Goal: Task Accomplishment & Management: Use online tool/utility

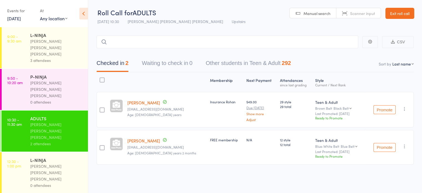
click at [402, 15] on link "Exit roll call" at bounding box center [399, 13] width 29 height 11
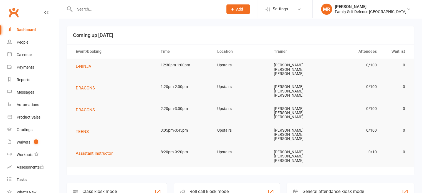
click at [205, 183] on div "Roll call kiosk mode Staff check-in for members" at bounding box center [227, 192] width 106 height 19
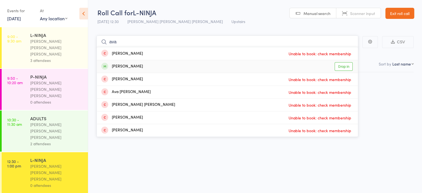
type input "ava"
click at [180, 70] on div "Ava Khodeir Drop in" at bounding box center [227, 66] width 261 height 12
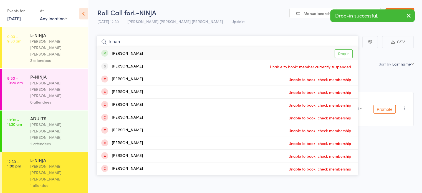
type input "kiaan"
drag, startPoint x: 160, startPoint y: 50, endPoint x: 150, endPoint y: 50, distance: 10.3
click at [150, 50] on div "Kiaan Sewani Drop in" at bounding box center [227, 53] width 261 height 13
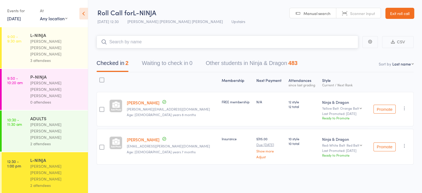
type input "a"
type input "neis"
click at [150, 50] on div "Neisha Prasantha Drop in" at bounding box center [227, 53] width 261 height 13
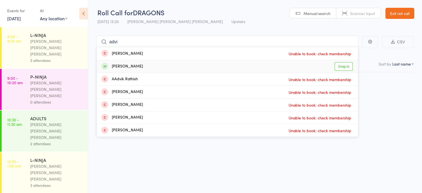
type input "advi"
click at [131, 62] on div "Advik Prasantha Drop in" at bounding box center [227, 66] width 261 height 12
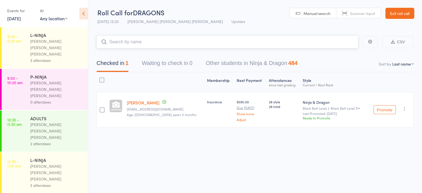
click at [113, 40] on input "search" at bounding box center [228, 42] width 262 height 13
click at [42, 182] on div "3 attendees" at bounding box center [56, 185] width 53 height 6
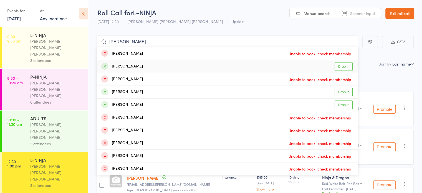
type input "jos"
click at [120, 66] on div "[PERSON_NAME]" at bounding box center [122, 66] width 42 height 6
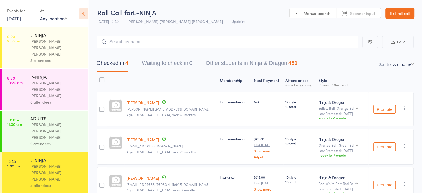
click at [390, 15] on link "Exit roll call" at bounding box center [399, 13] width 29 height 11
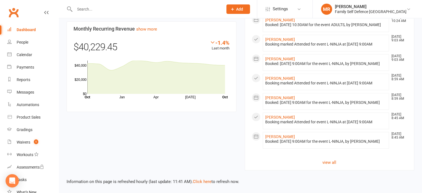
scroll to position [475, 0]
click at [269, 100] on link "Zoe Wong" at bounding box center [280, 97] width 30 height 4
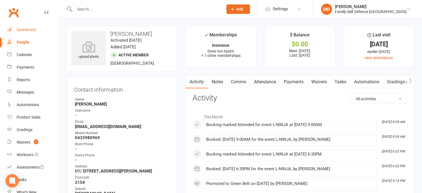
click at [32, 34] on link "Dashboard" at bounding box center [32, 30] width 51 height 12
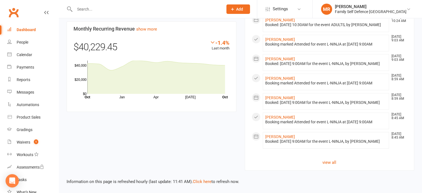
scroll to position [514, 0]
click at [31, 31] on div "Dashboard" at bounding box center [26, 29] width 19 height 4
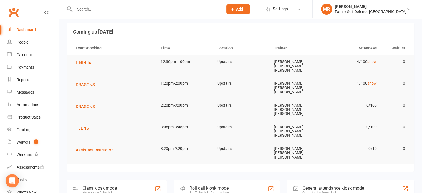
scroll to position [0, 0]
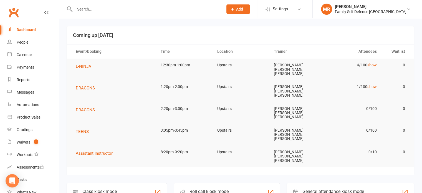
click at [210, 189] on div "Roll call kiosk mode" at bounding box center [209, 191] width 40 height 5
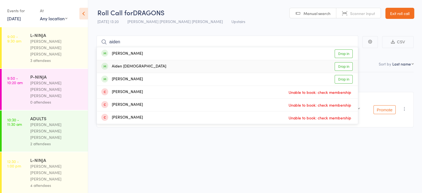
type input "aiden"
click at [181, 69] on div "Aiden [DEMOGRAPHIC_DATA] Drop in" at bounding box center [227, 66] width 261 height 12
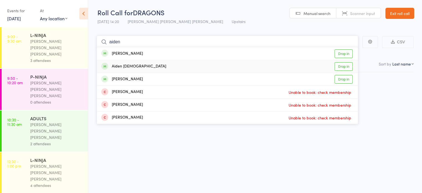
type input "aiden"
click at [171, 64] on div "Aiden Hajrostambegloo Drop in" at bounding box center [227, 66] width 261 height 12
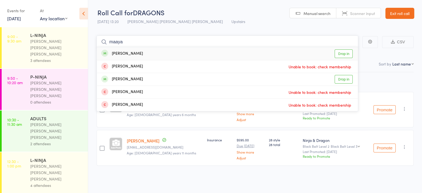
type input "maaya"
click at [119, 55] on div "[PERSON_NAME]" at bounding box center [122, 53] width 42 height 6
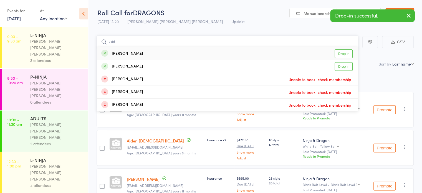
type input "aid"
click at [119, 55] on div "[PERSON_NAME]" at bounding box center [122, 53] width 42 height 6
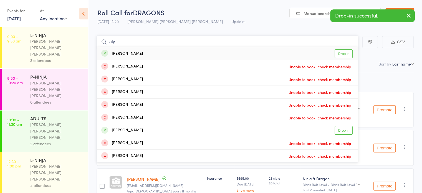
type input "aly"
click at [119, 55] on div "[PERSON_NAME]" at bounding box center [122, 53] width 42 height 6
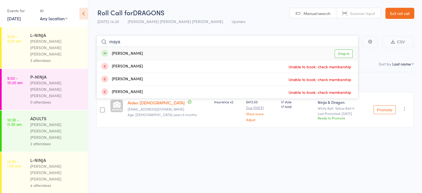
type input "maya"
click at [130, 52] on div "Maya Deo Drop in" at bounding box center [227, 53] width 261 height 13
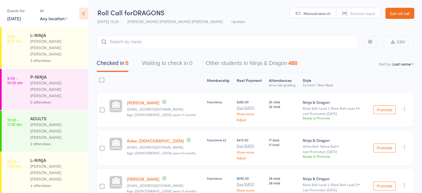
click at [132, 105] on link "[PERSON_NAME]" at bounding box center [143, 103] width 33 height 6
click at [163, 38] on input "search" at bounding box center [228, 42] width 262 height 13
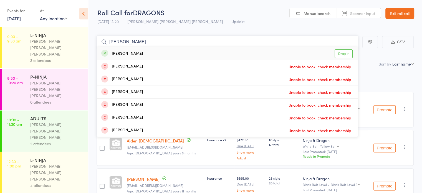
type input "avina"
click at [161, 56] on div "Avina Rahimi Drop in" at bounding box center [227, 53] width 261 height 13
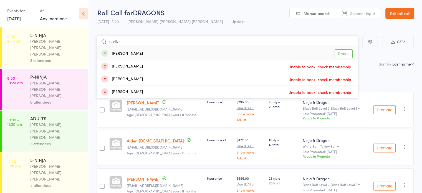
type input "stella"
click at [148, 55] on div "Stella Guan Drop in" at bounding box center [227, 53] width 261 height 13
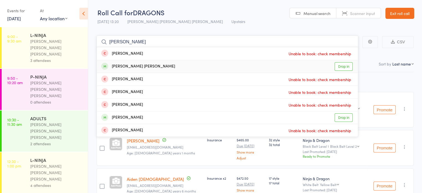
type input "alice"
click at [196, 60] on div "Alice Oliveira Mendes Drop in" at bounding box center [227, 66] width 261 height 12
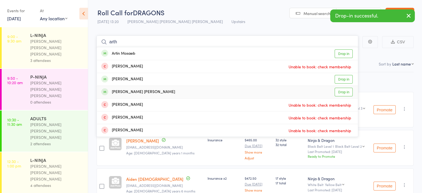
type input "arth"
click at [196, 87] on div "Arthur Oliveira Mendes Drop in" at bounding box center [227, 92] width 261 height 12
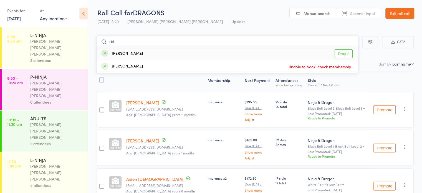
type input "rid"
click at [148, 55] on div "Rida Kapoor Drop in" at bounding box center [227, 53] width 261 height 13
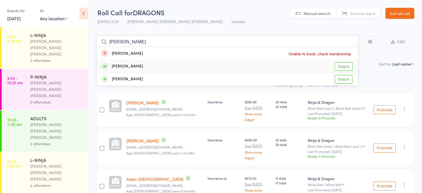
type input "rhea"
click at [146, 64] on div "Rhea Kapoor Drop in" at bounding box center [227, 66] width 261 height 12
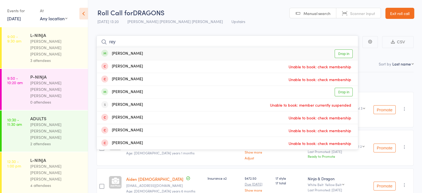
type input "rey"
click at [124, 52] on div "Rey Fenton-Lei" at bounding box center [122, 53] width 42 height 6
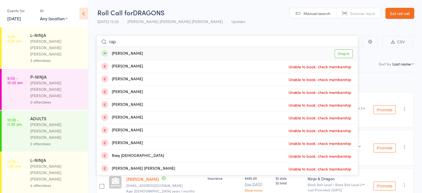
type input "rap"
click at [124, 52] on div "Raphael Veiga" at bounding box center [122, 53] width 42 height 6
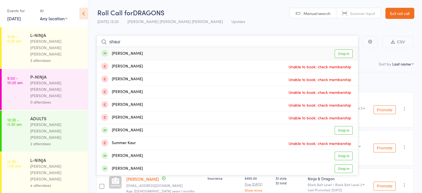
type input "shaur"
click at [258, 52] on div "Shaurya Gupta Drop in" at bounding box center [227, 53] width 261 height 13
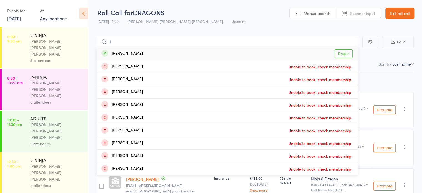
type input "li"
click at [143, 52] on div "Lucas Li Drop in" at bounding box center [227, 53] width 261 height 13
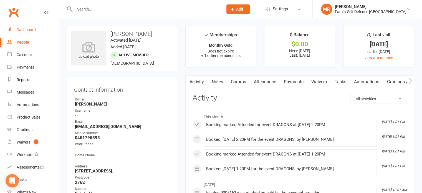
click at [17, 25] on link "Dashboard" at bounding box center [32, 30] width 51 height 12
